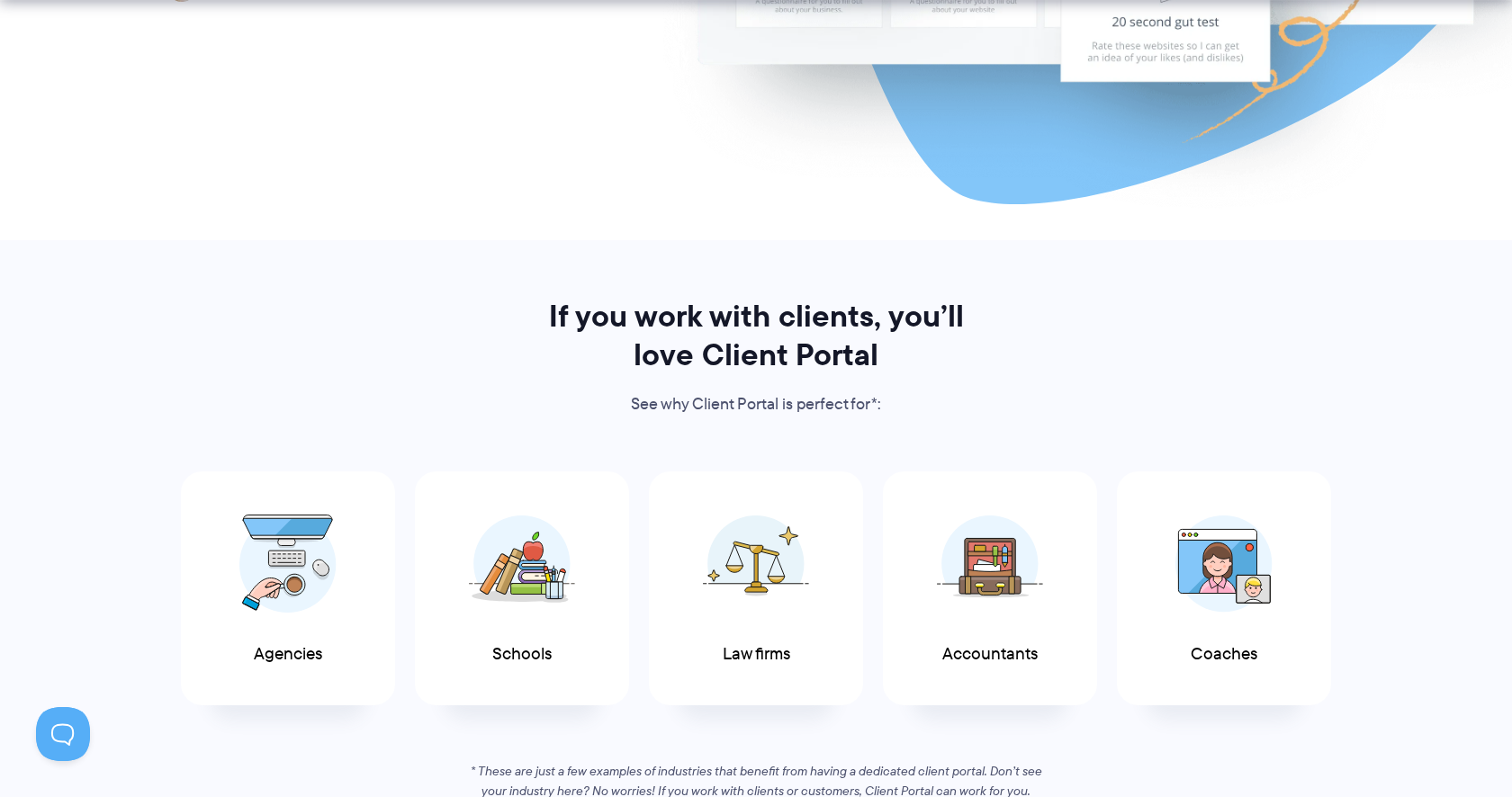
scroll to position [697, 0]
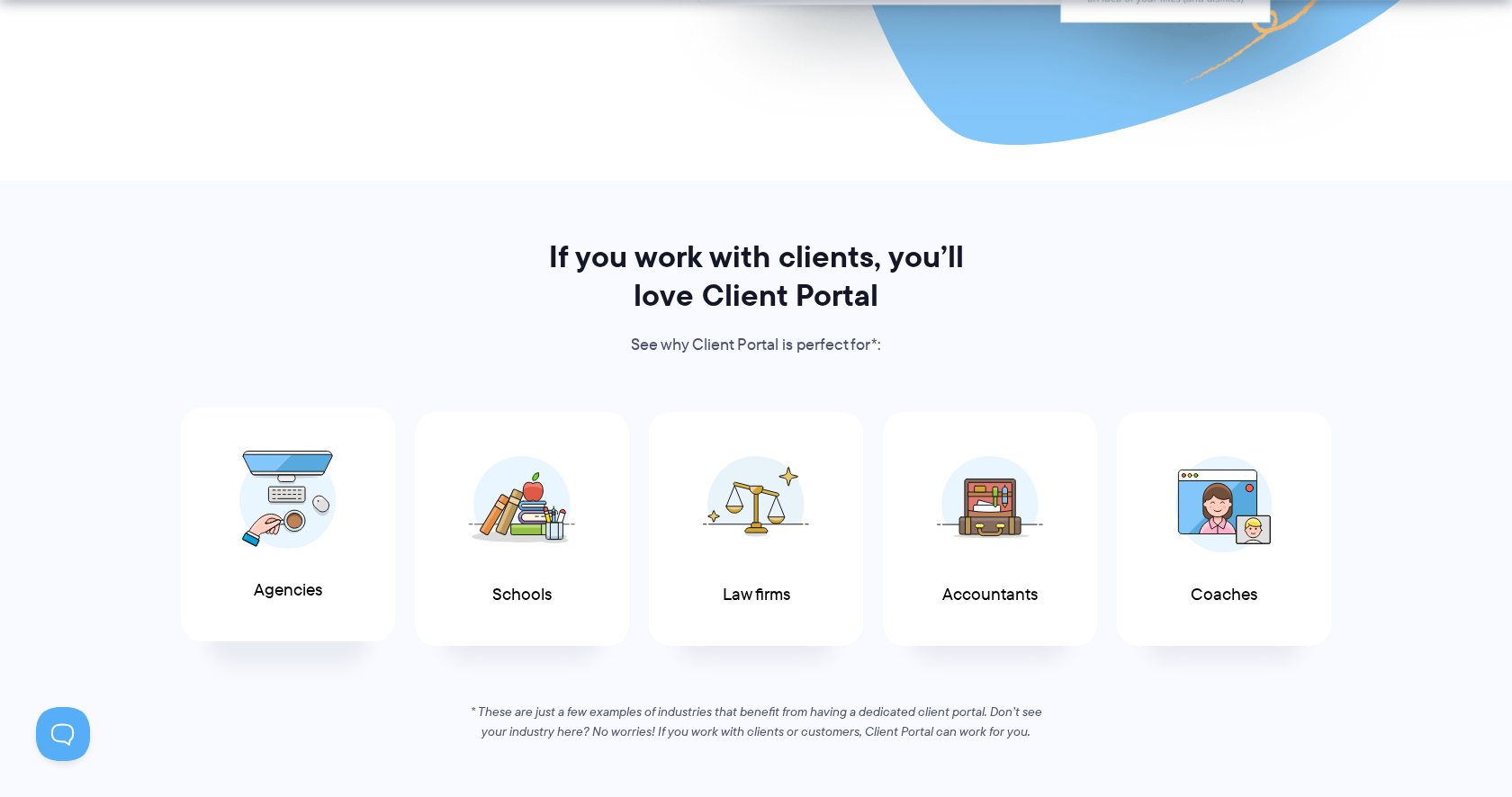
click at [323, 495] on img at bounding box center [289, 501] width 97 height 99
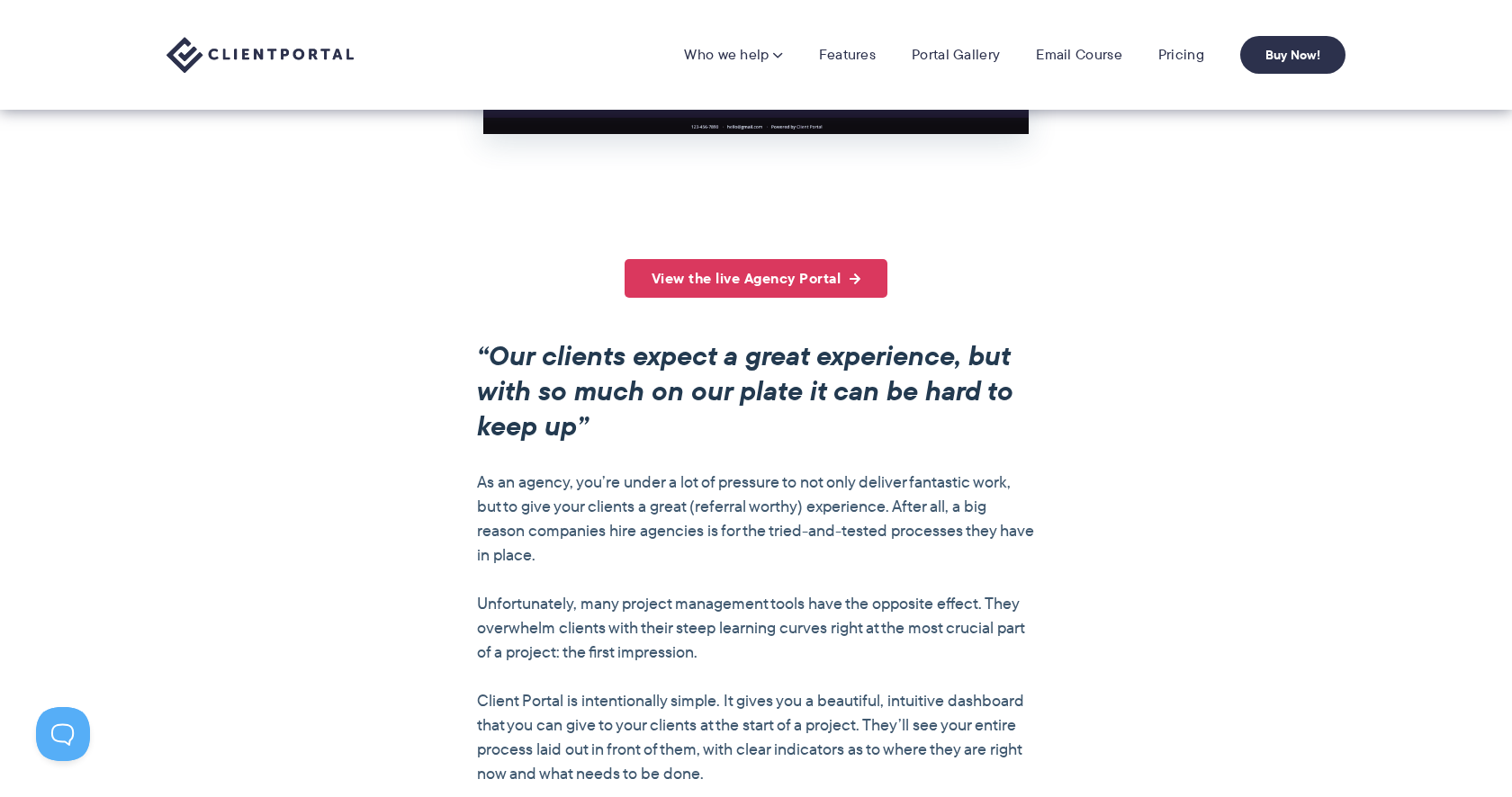
scroll to position [1159, 0]
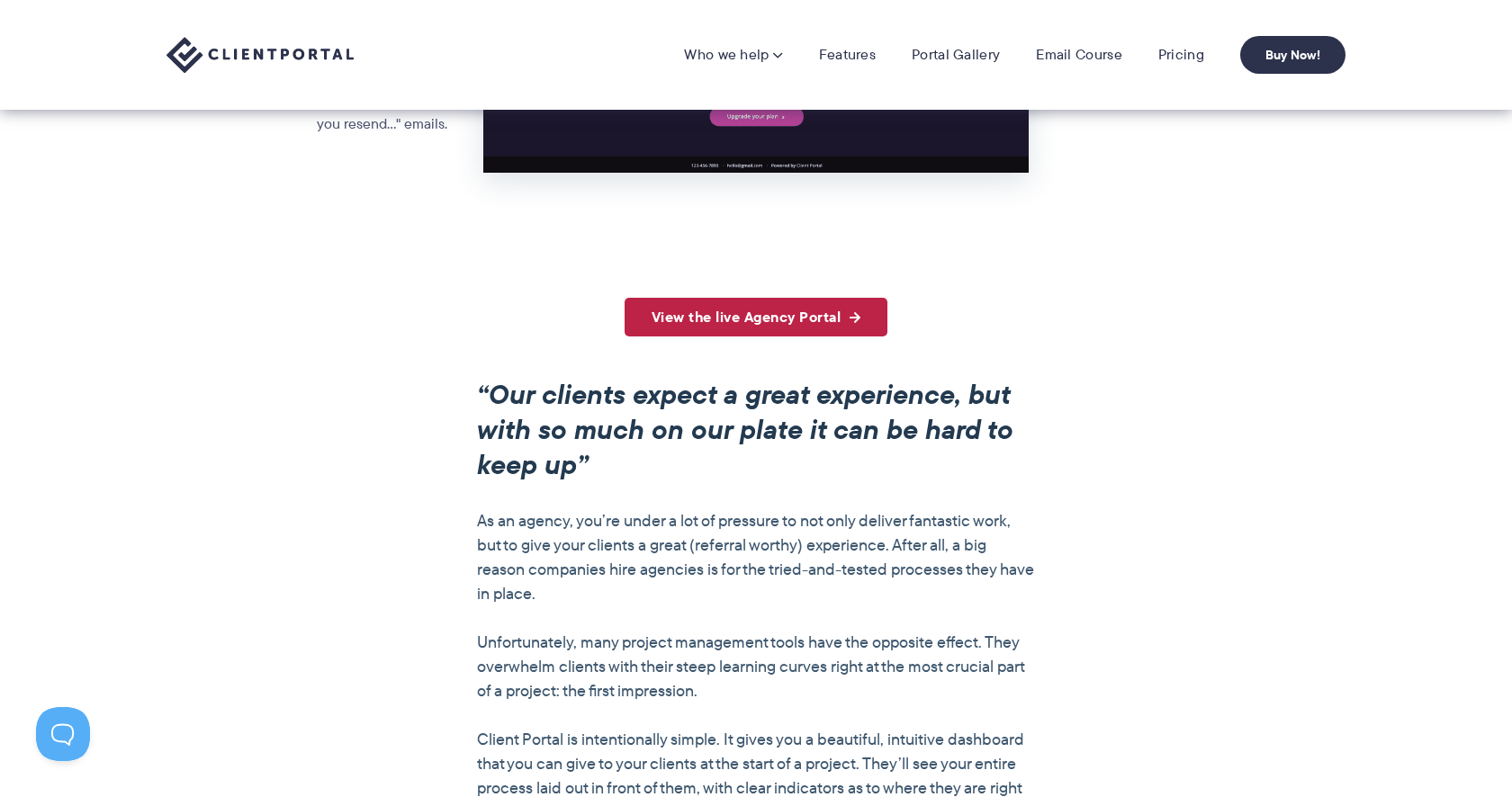
click at [829, 314] on link "View the live Agency Portal" at bounding box center [756, 317] width 264 height 39
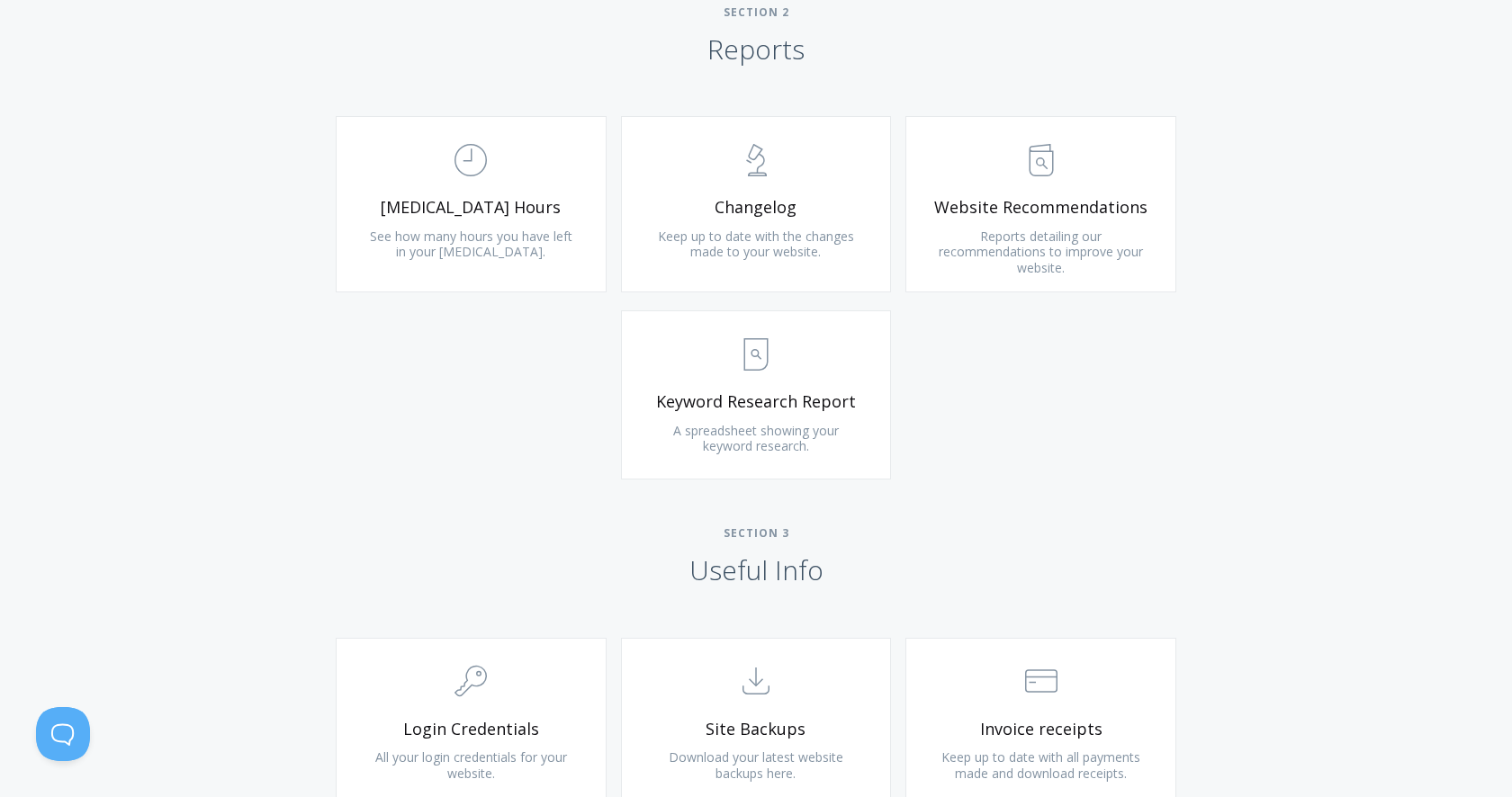
scroll to position [1071, 0]
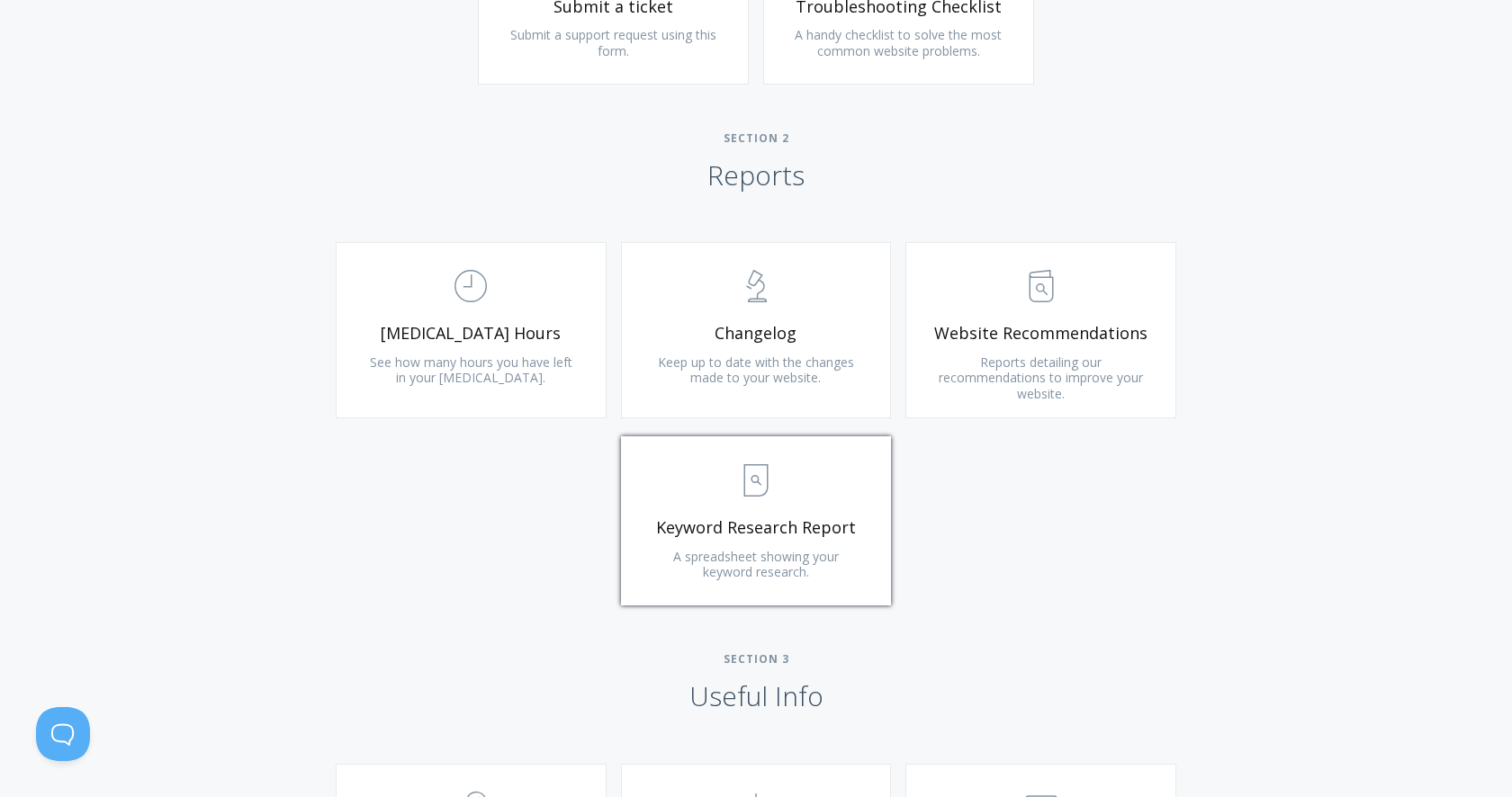
click at [777, 527] on span "Keyword Research Report" at bounding box center [756, 527] width 215 height 21
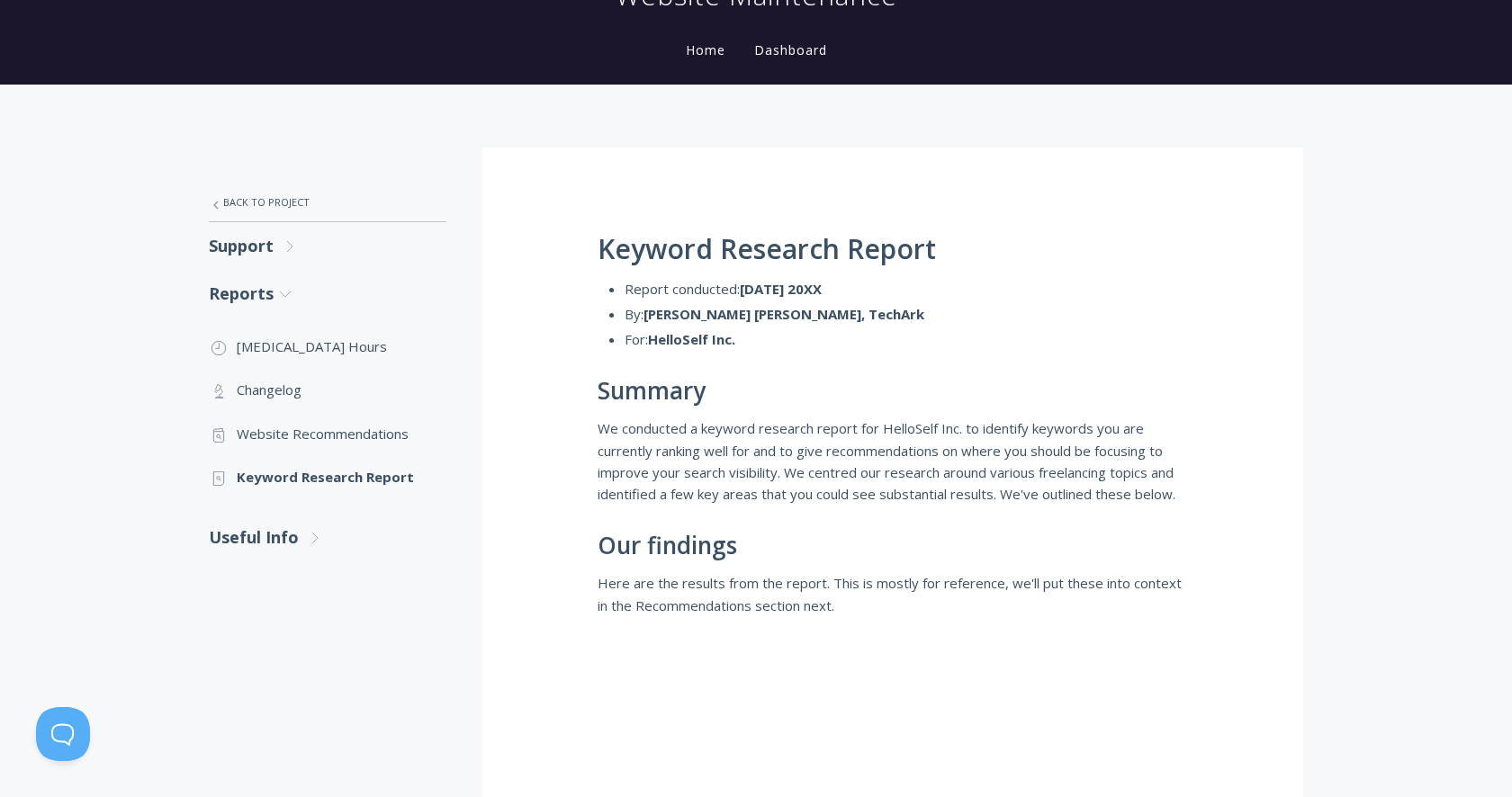
scroll to position [93, 0]
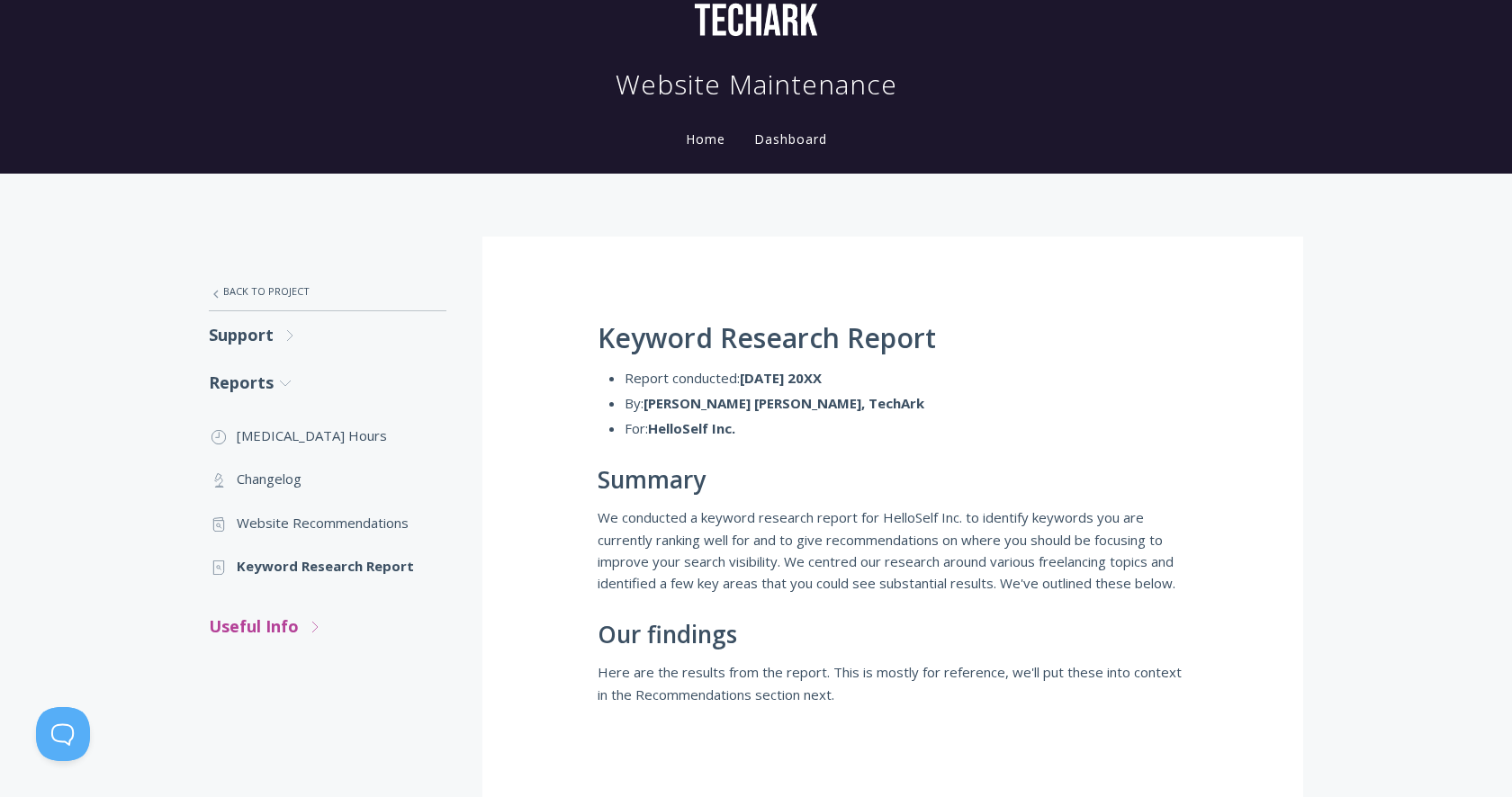
click at [298, 344] on icon ".st0{fill:none;stroke:#000000;stroke-width:2;stroke-miterlimit:10;} Untitled-27" at bounding box center [290, 335] width 16 height 16
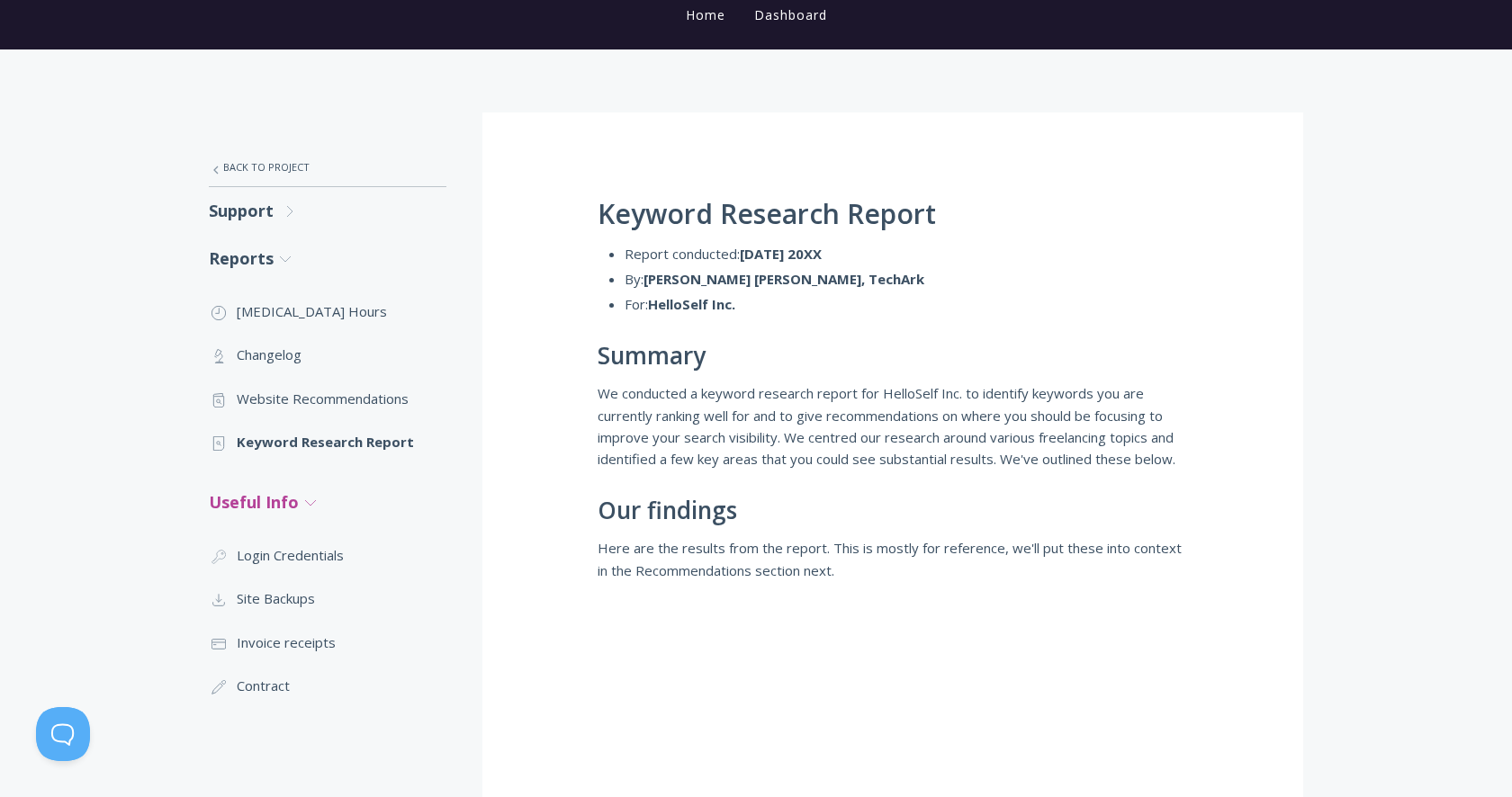
scroll to position [299, 0]
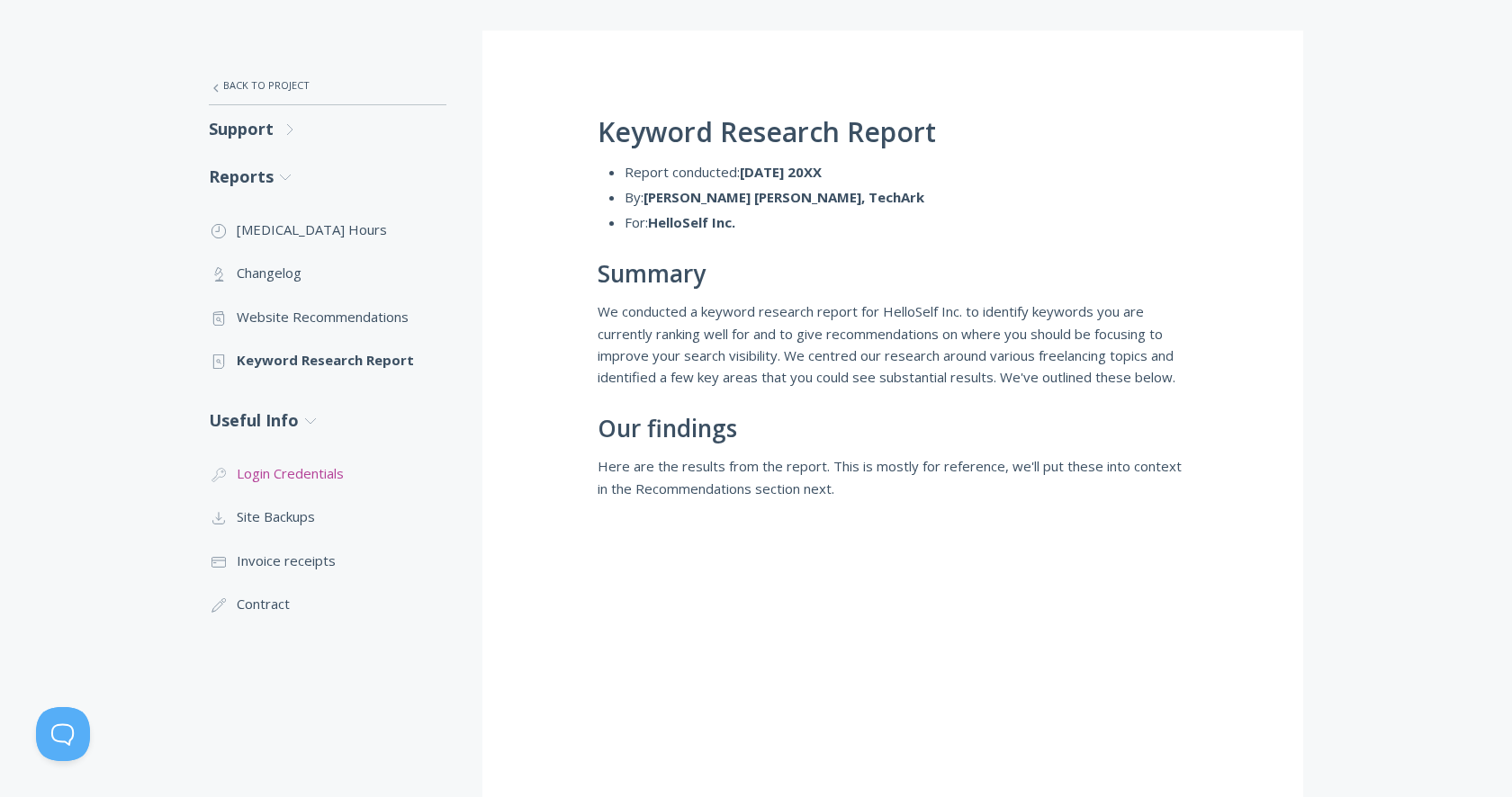
click at [302, 479] on link ".cls-1{fill:none;stroke:#000;stroke-miterlimit:10;stroke-width:2px;} 1. General…" at bounding box center [328, 474] width 238 height 44
click at [276, 520] on link ".st0{fill:none;stroke:#000000;stroke-width:2;stroke-miterlimit:10;} Untitled-15…" at bounding box center [328, 516] width 238 height 44
click at [291, 560] on link ".st0{fill:none;stroke:#000000;stroke-width:2;stroke-miterlimit:10;} Financial I…" at bounding box center [328, 561] width 238 height 44
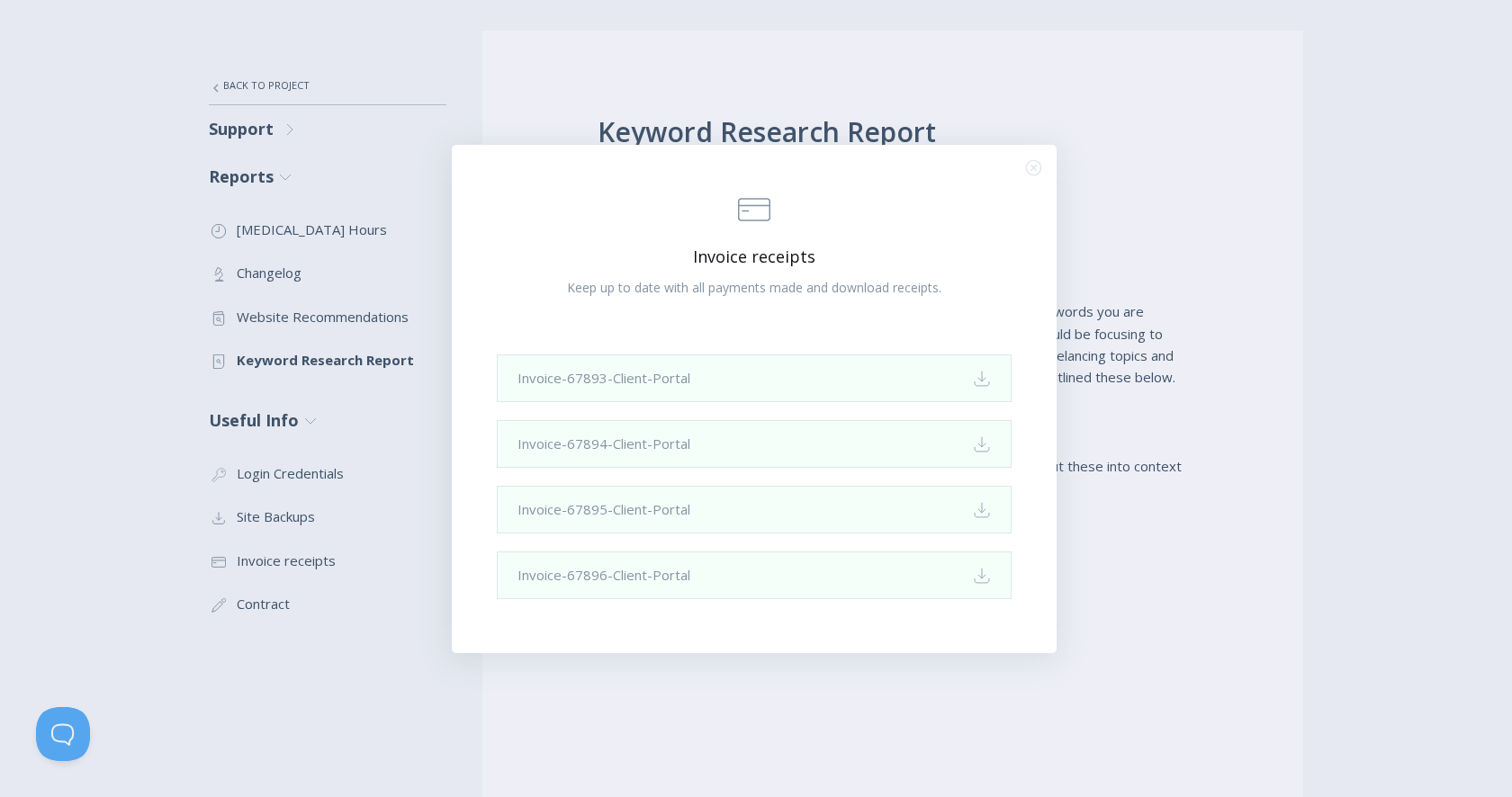
click at [357, 607] on div ".st0{fill:none;stroke:#000000;stroke-width:2;stroke-miterlimit:10;} Financial I…" at bounding box center [756, 398] width 1512 height 797
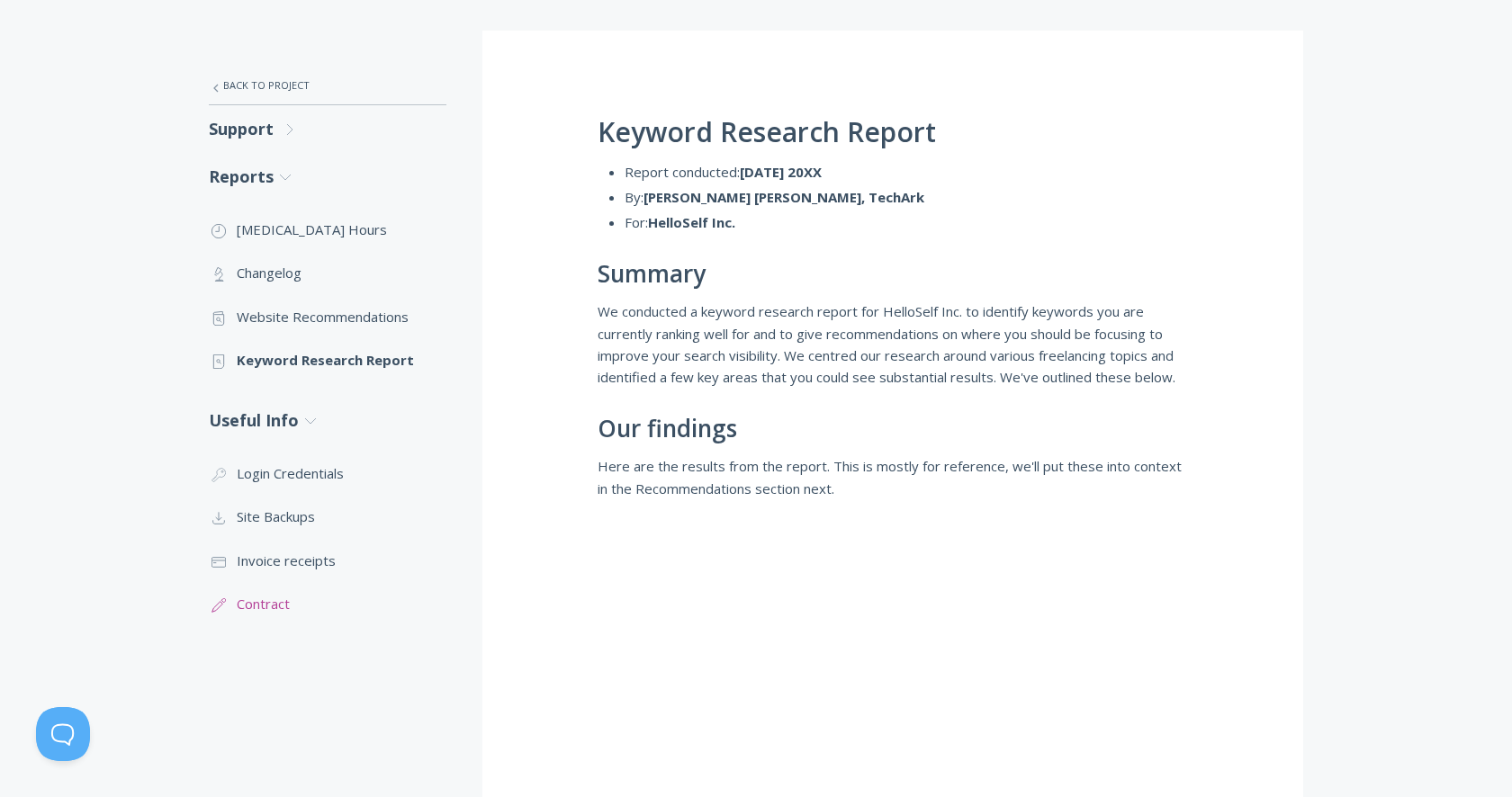
click at [280, 606] on link ".st0{fill:none;stroke:#000000;stroke-width:2;stroke-miterlimit:10;} 1. General …" at bounding box center [328, 604] width 238 height 44
click at [257, 609] on link ".st0{fill:none;stroke:#000000;stroke-width:2;stroke-miterlimit:10;} 1. General …" at bounding box center [328, 604] width 238 height 44
